Goal: Task Accomplishment & Management: Manage account settings

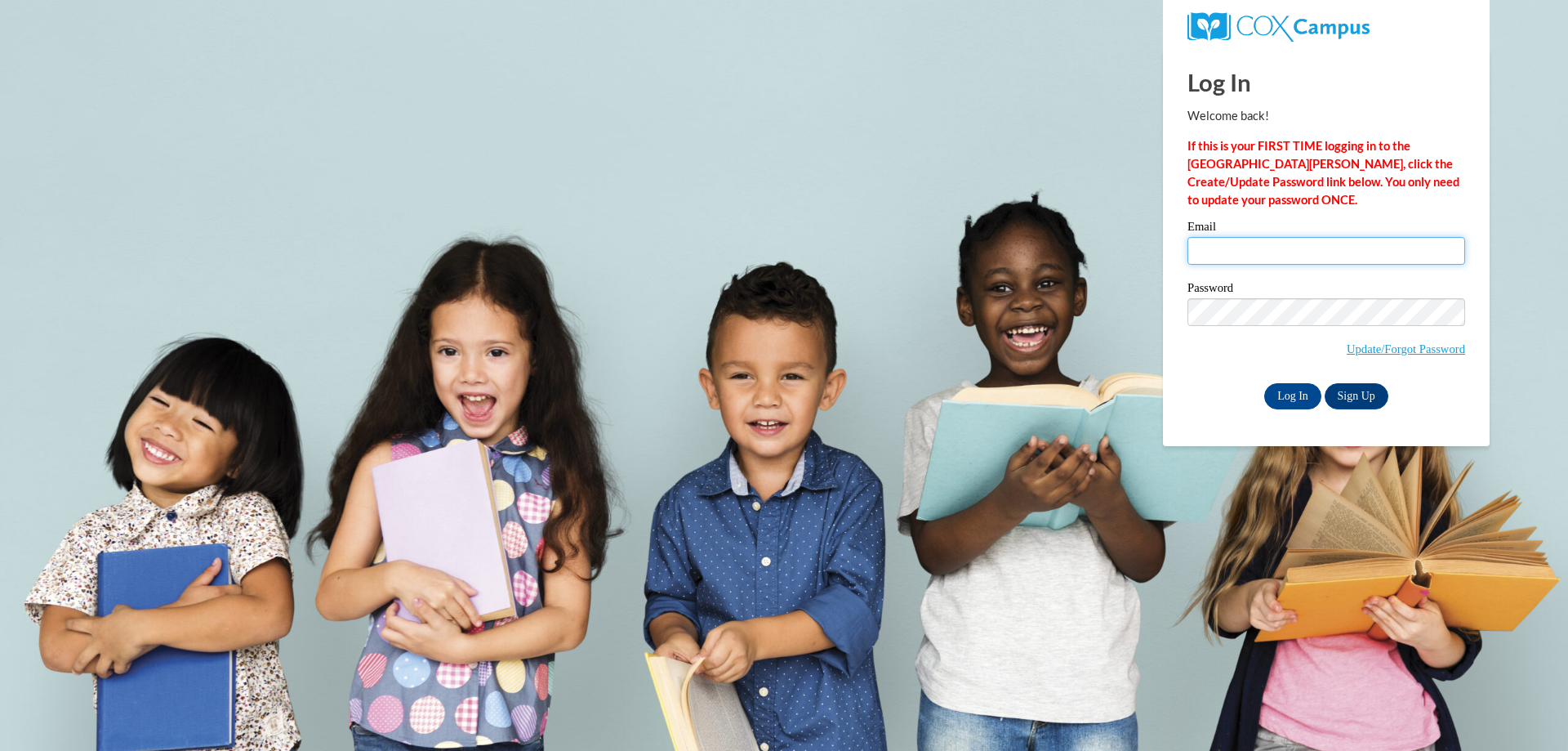
click at [1369, 247] on input "Email" at bounding box center [1326, 250] width 278 height 28
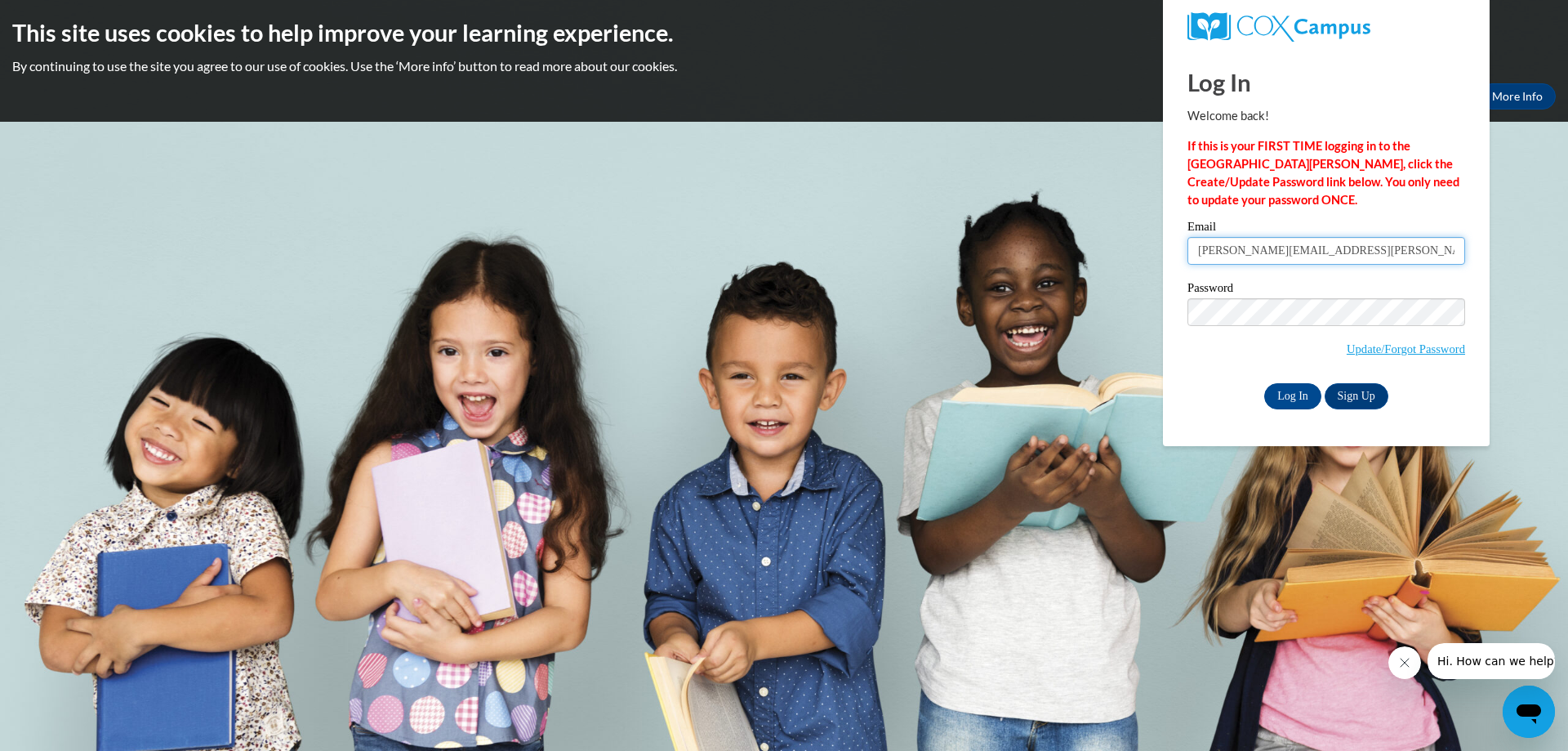
type input "[PERSON_NAME][EMAIL_ADDRESS][PERSON_NAME][DOMAIN_NAME]"
click at [1264, 383] on input "Log In" at bounding box center [1292, 396] width 57 height 27
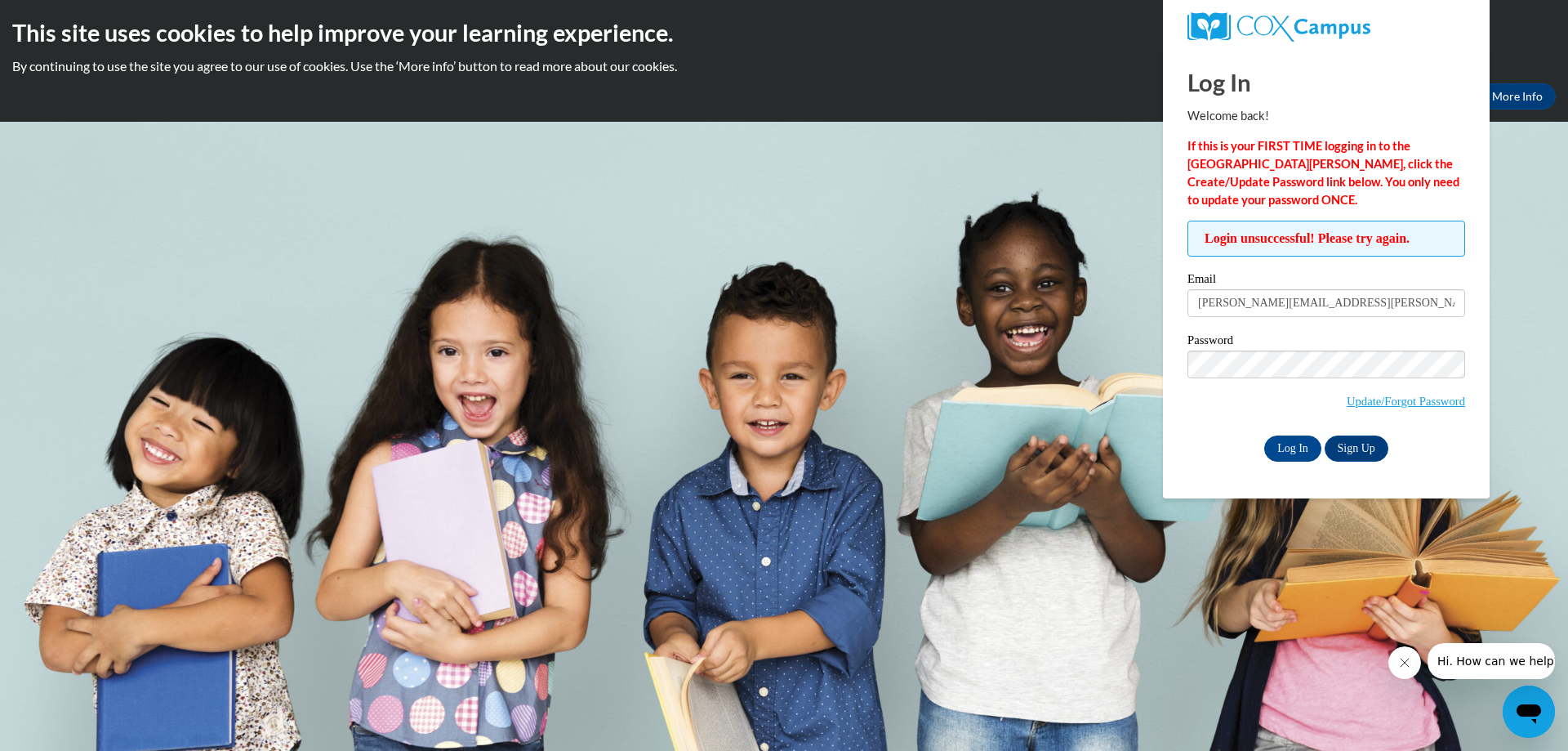
click at [1346, 348] on label "Password" at bounding box center [1326, 342] width 278 height 17
click at [1264, 436] on input "Log In" at bounding box center [1292, 448] width 57 height 27
click at [1367, 399] on link "Update/Forgot Password" at bounding box center [1405, 400] width 118 height 13
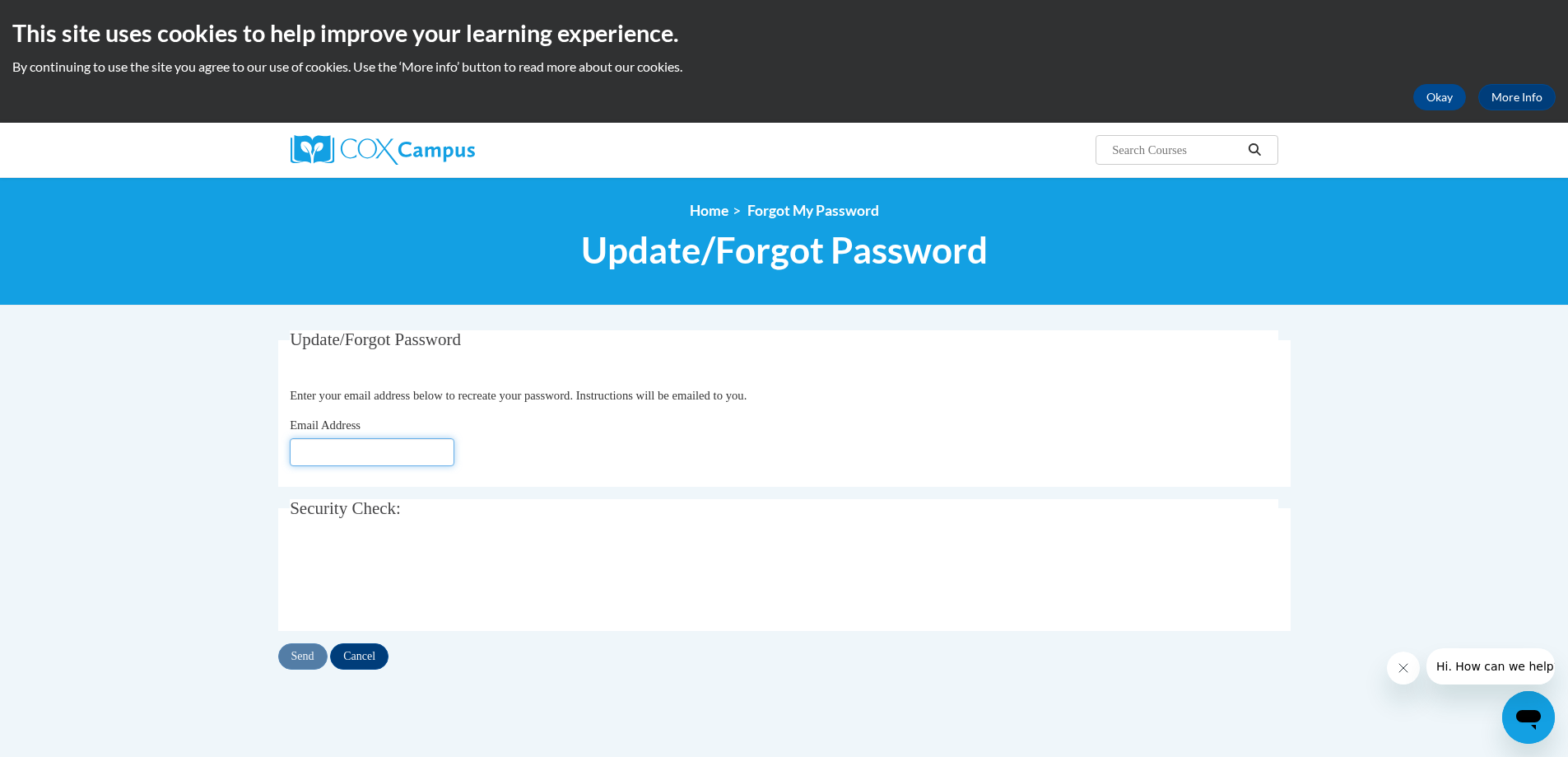
click at [350, 450] on input "Email Address" at bounding box center [372, 452] width 165 height 28
type input "andrea.davis@gocats.org"
click at [312, 663] on input "Send" at bounding box center [303, 657] width 50 height 27
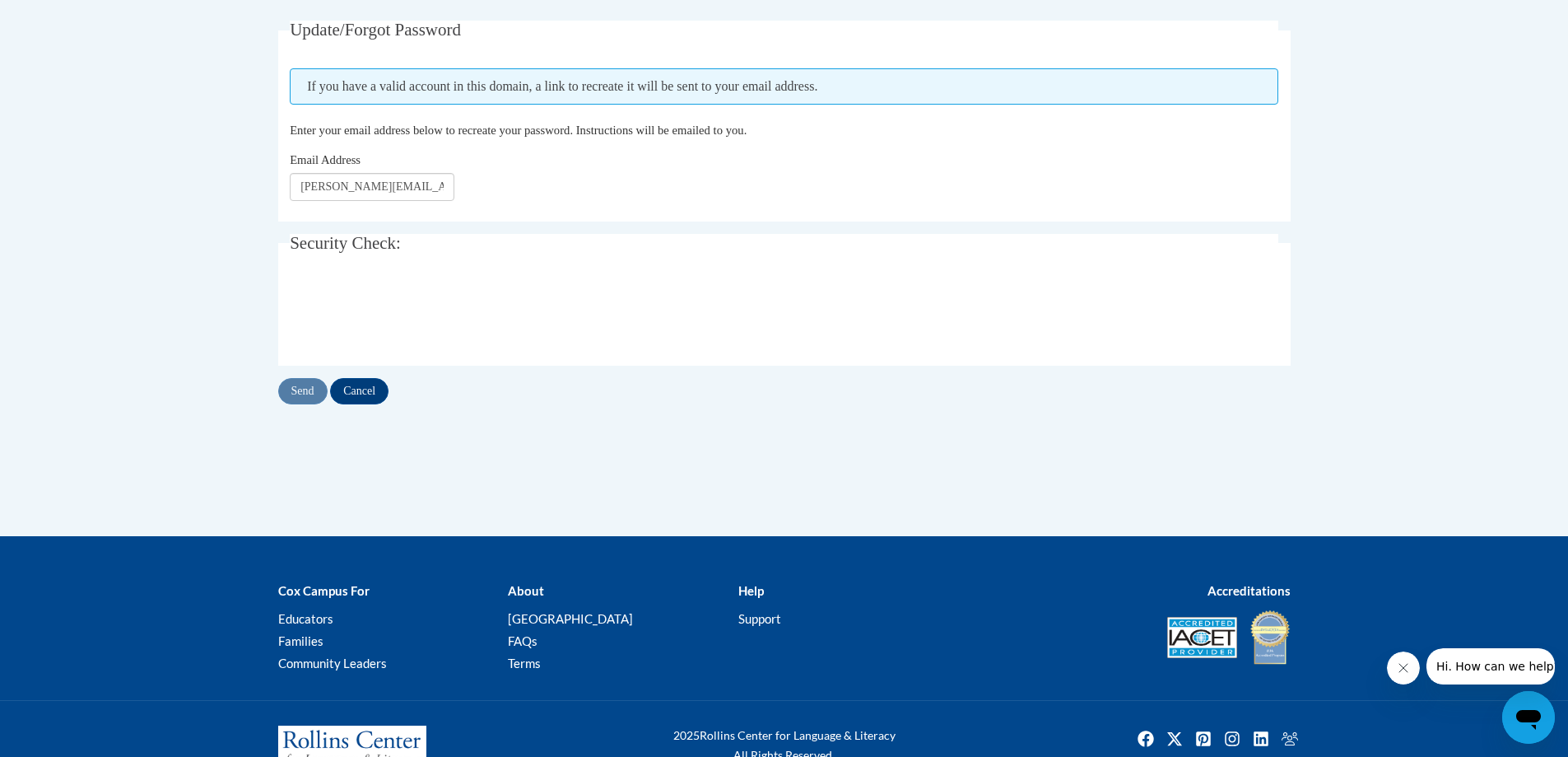
scroll to position [360, 0]
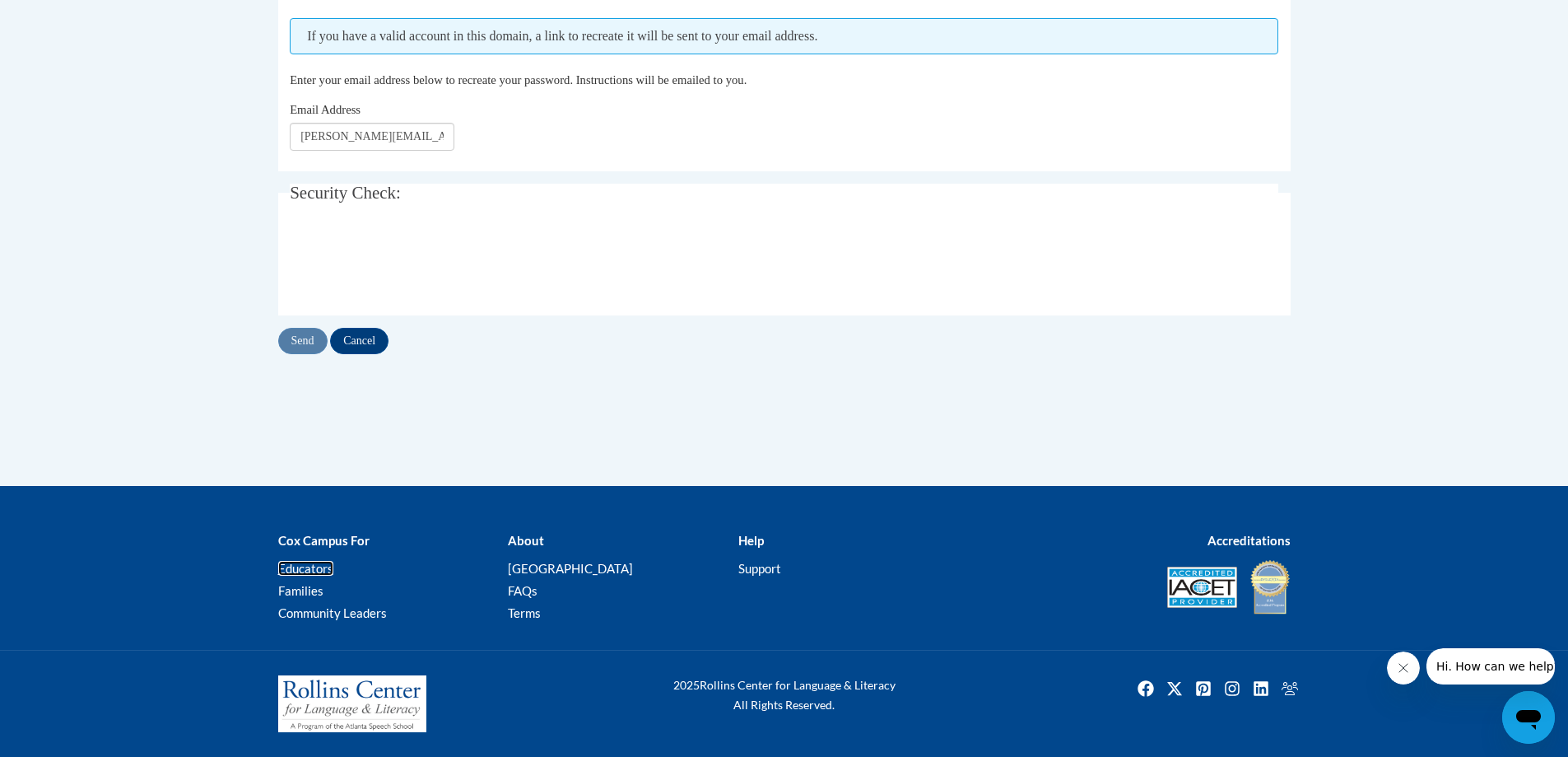
click at [304, 570] on link "Educators" at bounding box center [306, 568] width 56 height 15
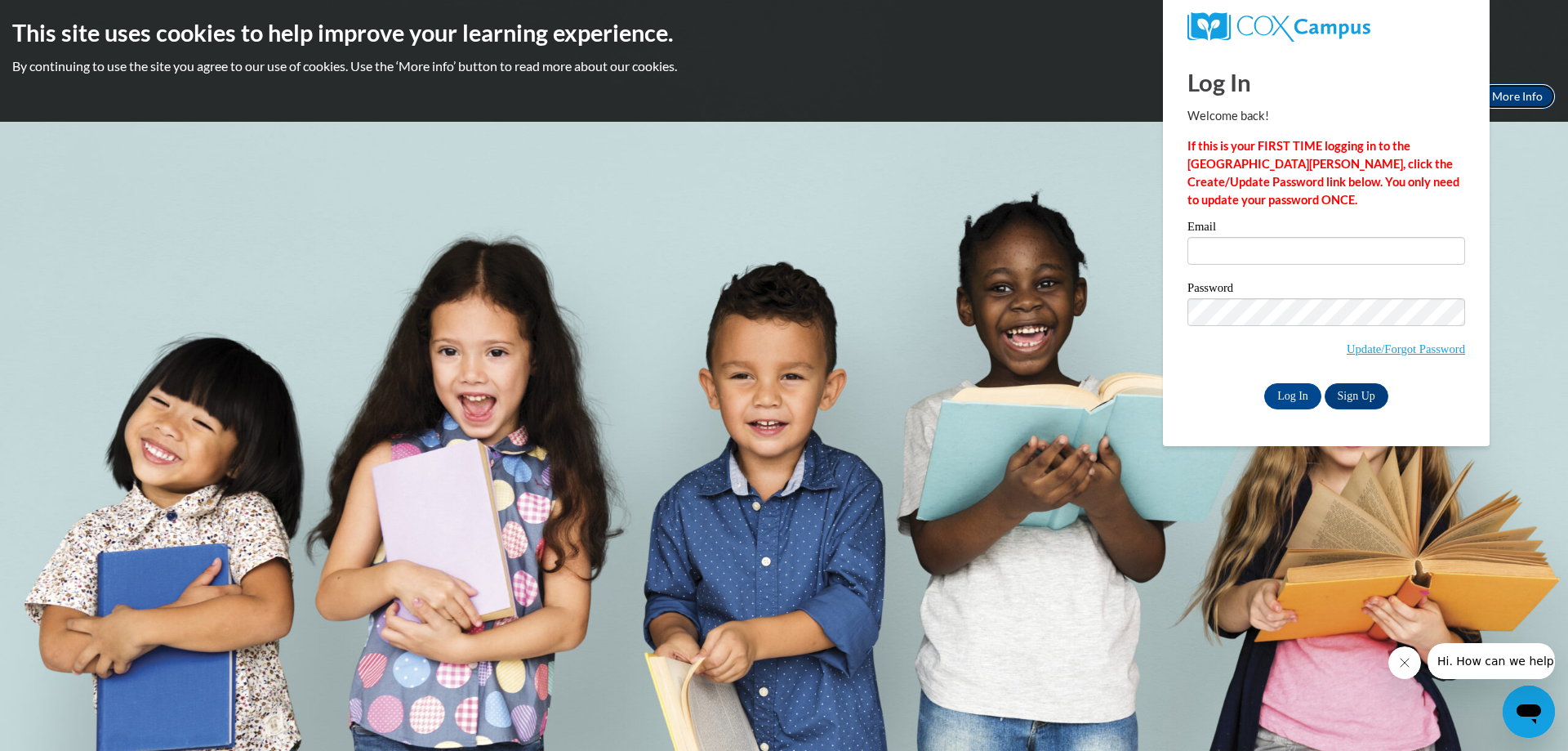
click at [1508, 103] on link "More Info" at bounding box center [1517, 97] width 77 height 27
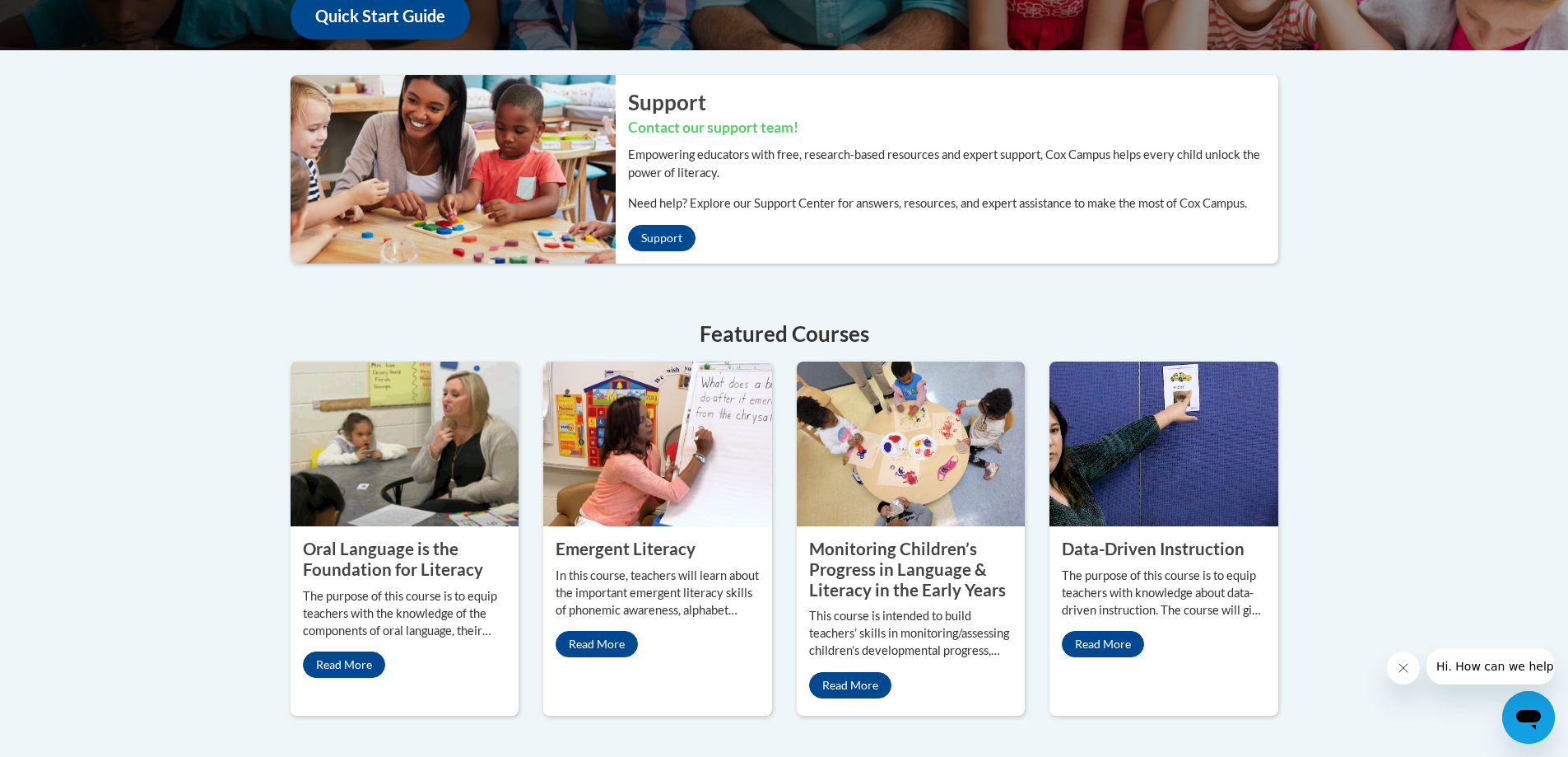
scroll to position [835, 0]
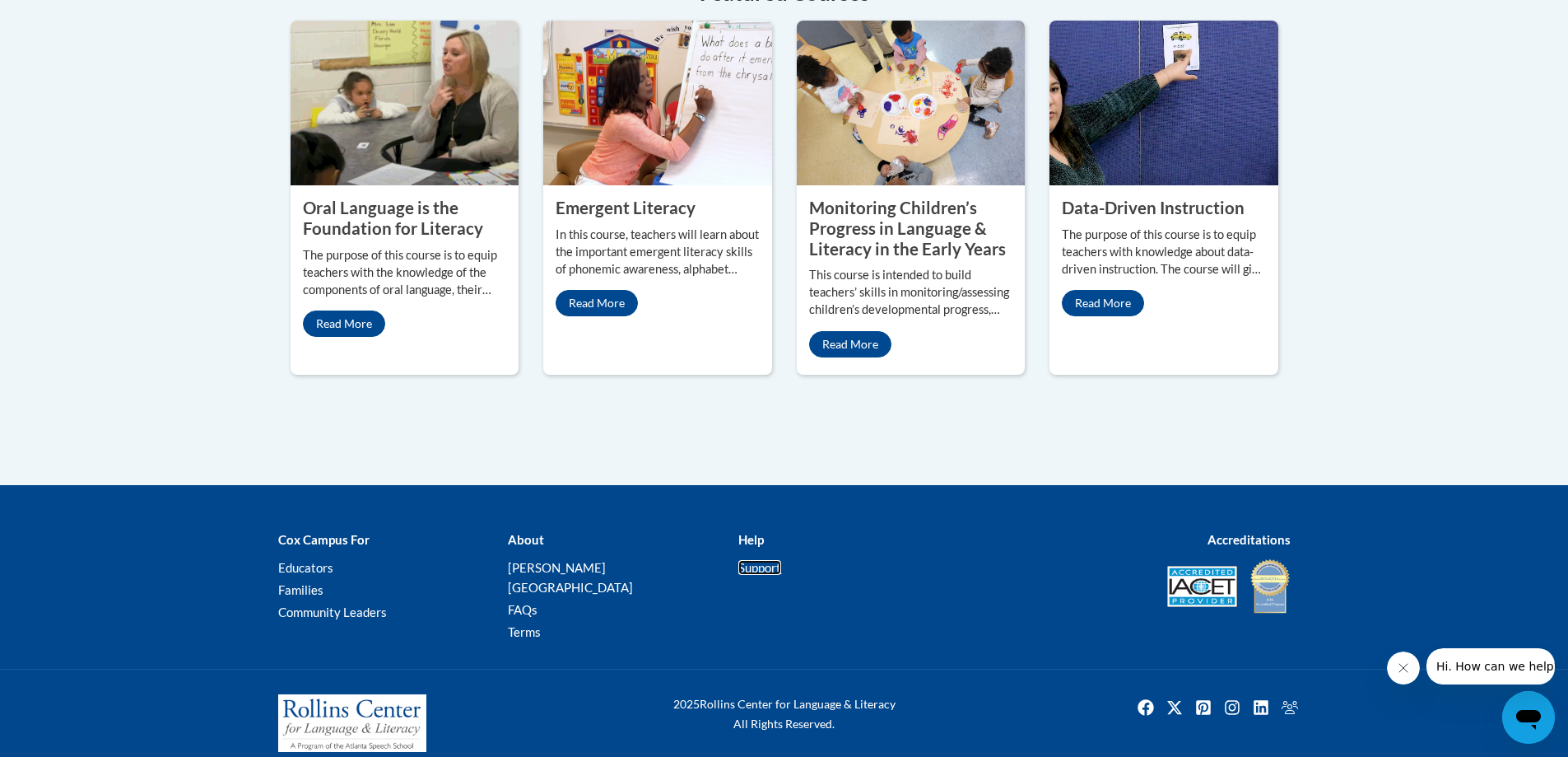
click at [743, 573] on link "Support" at bounding box center [760, 567] width 43 height 15
